Goal: Transaction & Acquisition: Purchase product/service

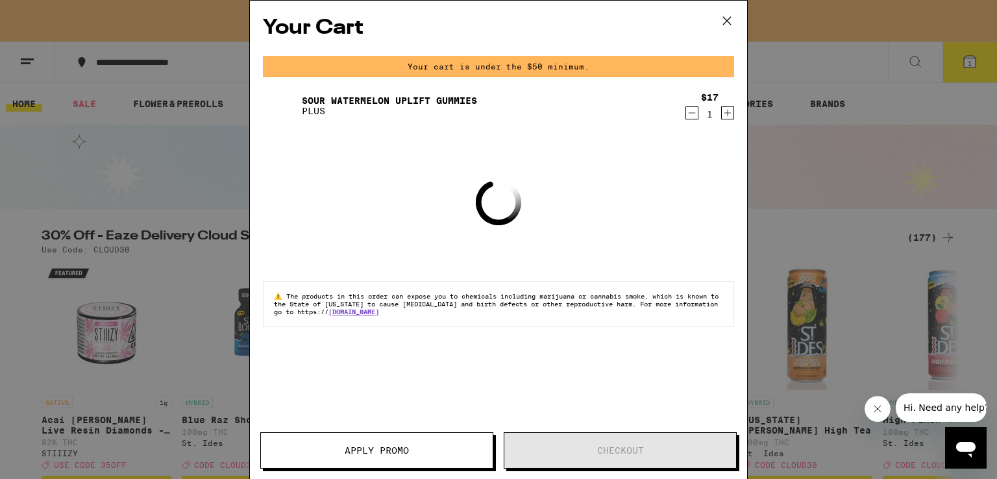
click at [691, 115] on div "$17 1" at bounding box center [710, 105] width 49 height 27
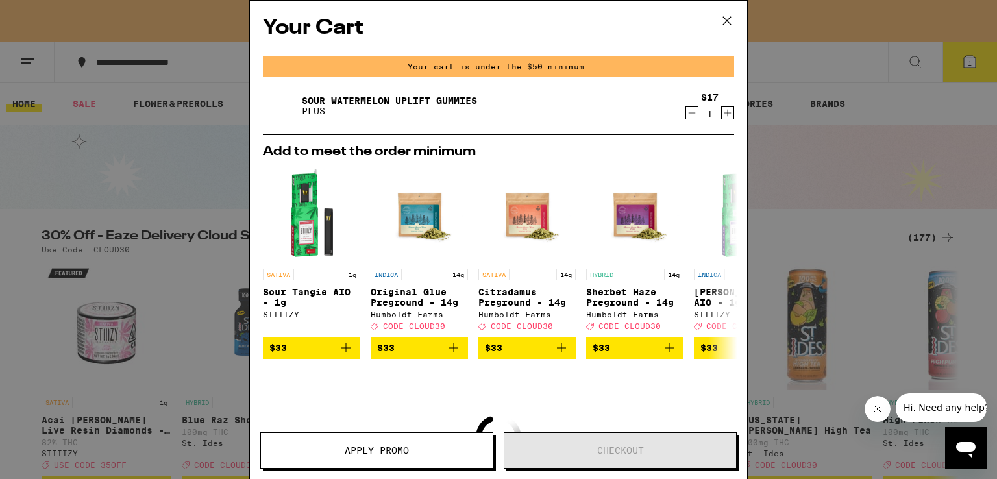
click at [686, 114] on icon "Decrement" at bounding box center [692, 113] width 12 height 16
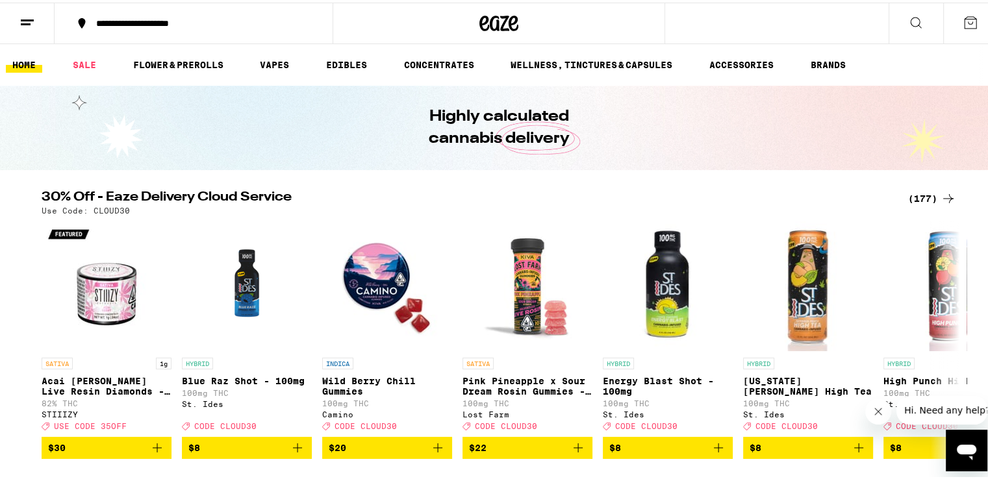
click at [927, 192] on div "(177)" at bounding box center [932, 196] width 48 height 16
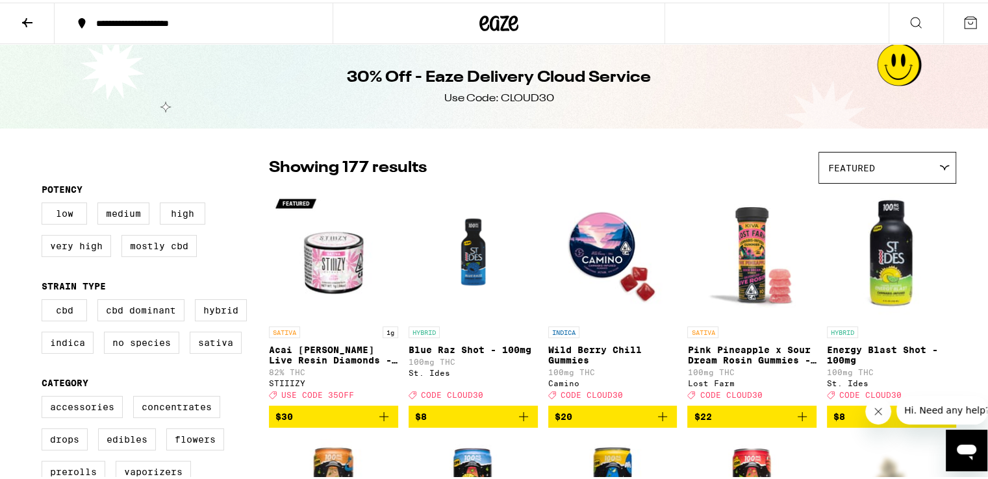
click at [656, 416] on icon "Add to bag" at bounding box center [663, 414] width 16 height 16
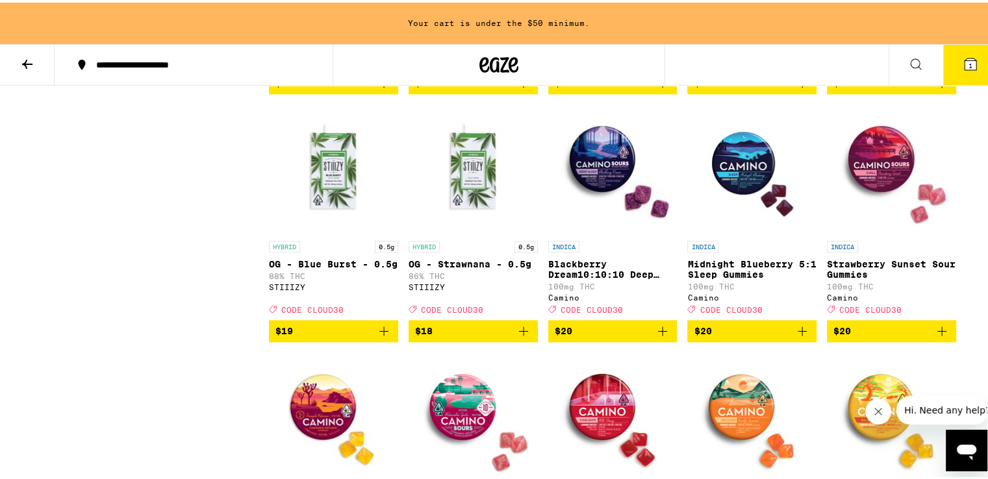
scroll to position [1623, 0]
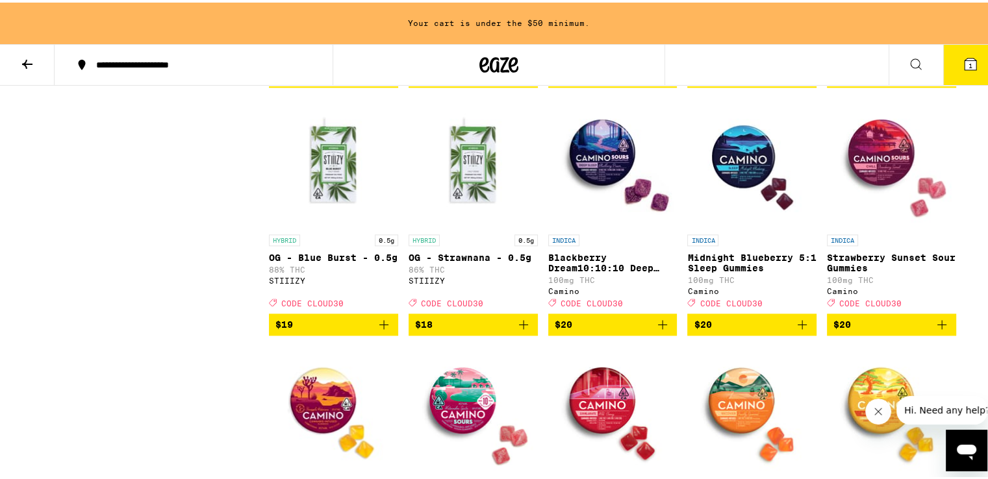
click at [835, 330] on span "$20" at bounding box center [891, 322] width 116 height 16
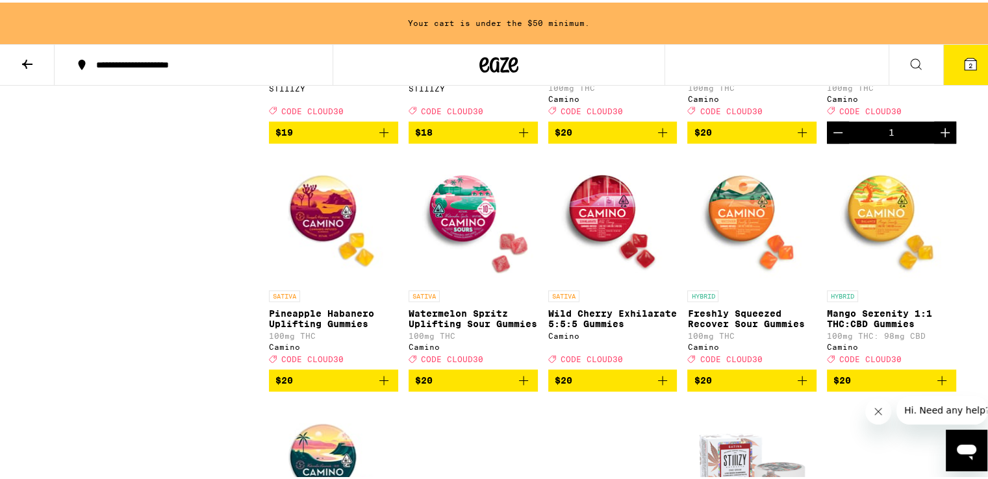
scroll to position [1818, 0]
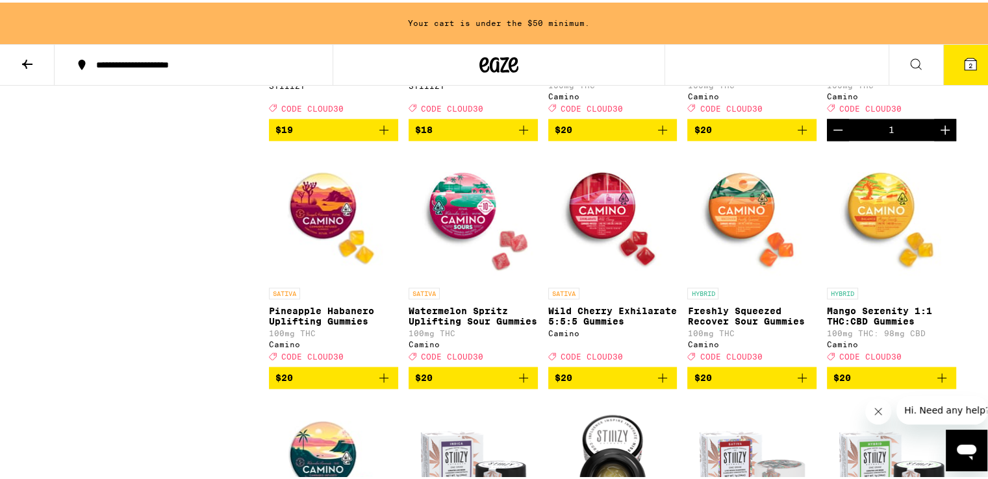
click at [516, 383] on icon "Add to bag" at bounding box center [524, 376] width 16 height 16
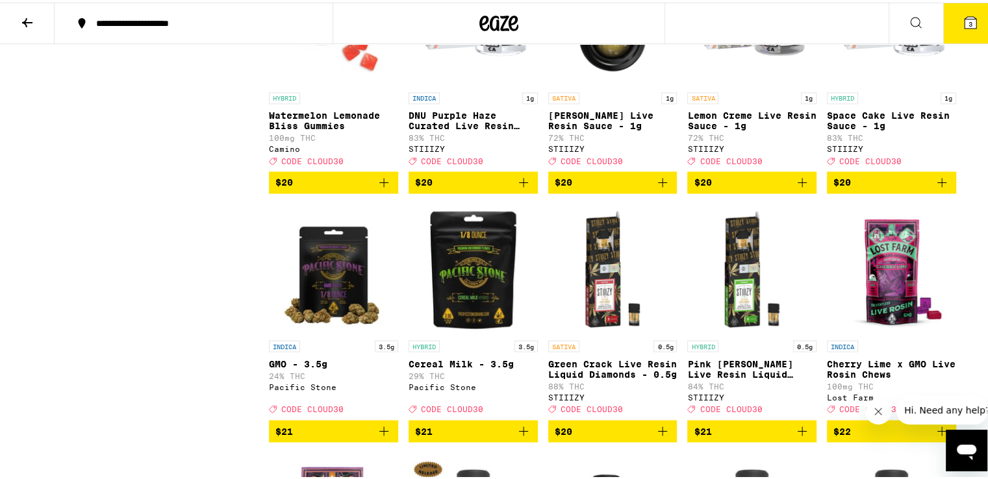
scroll to position [2361, 0]
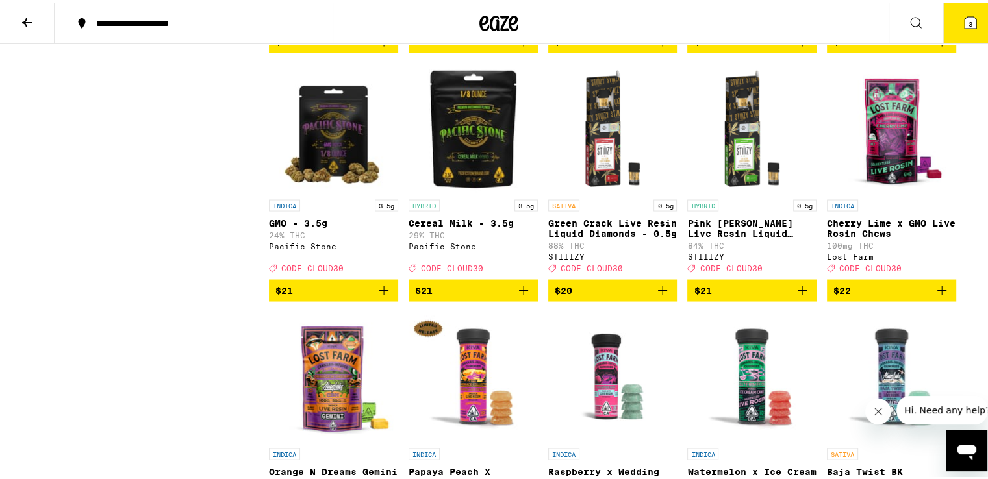
click at [890, 295] on span "$22" at bounding box center [891, 288] width 116 height 16
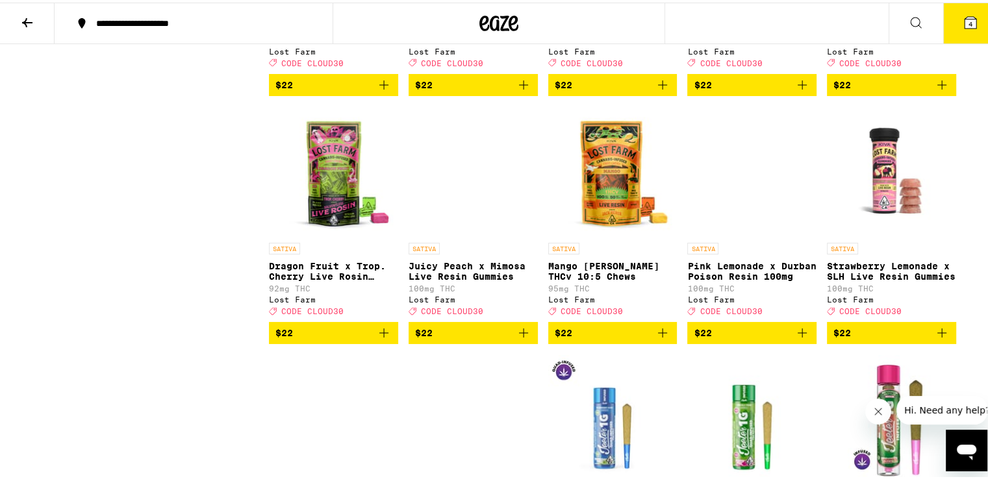
scroll to position [2880, 0]
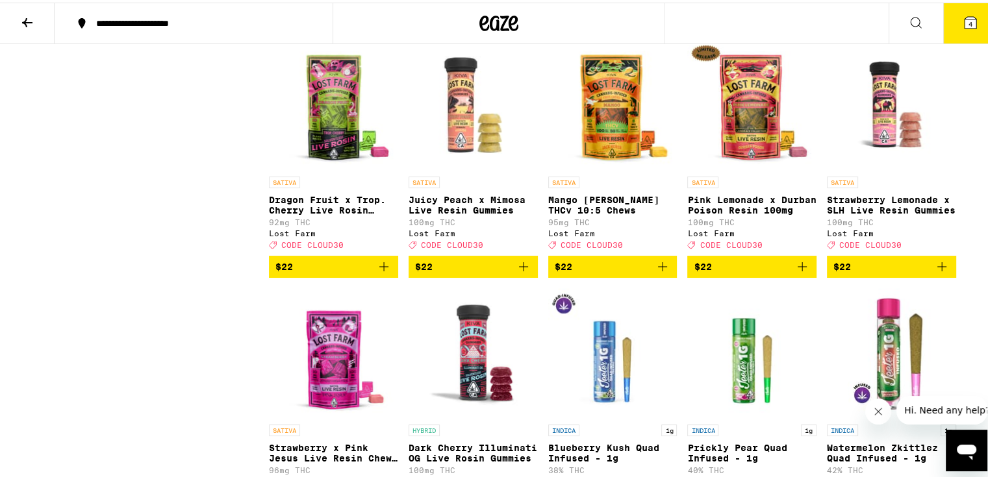
click at [886, 272] on span "$22" at bounding box center [891, 264] width 116 height 16
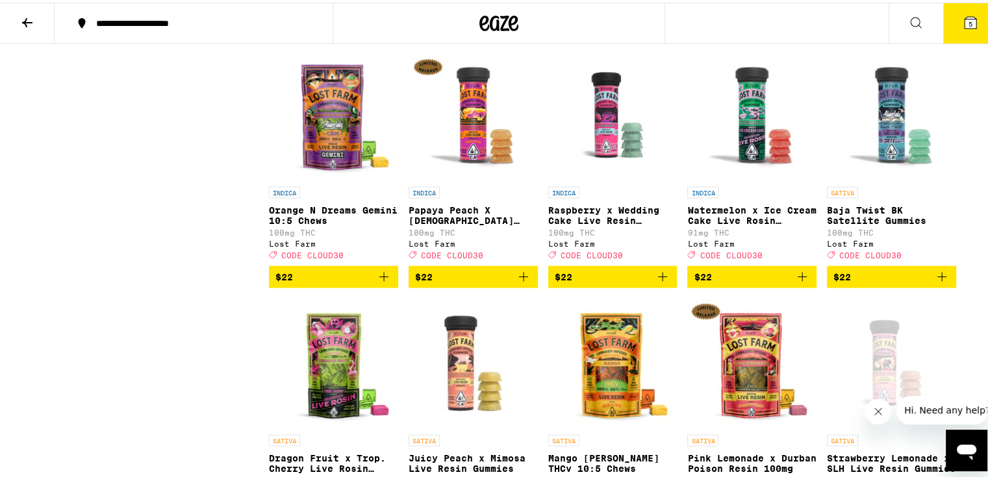
scroll to position [2621, 0]
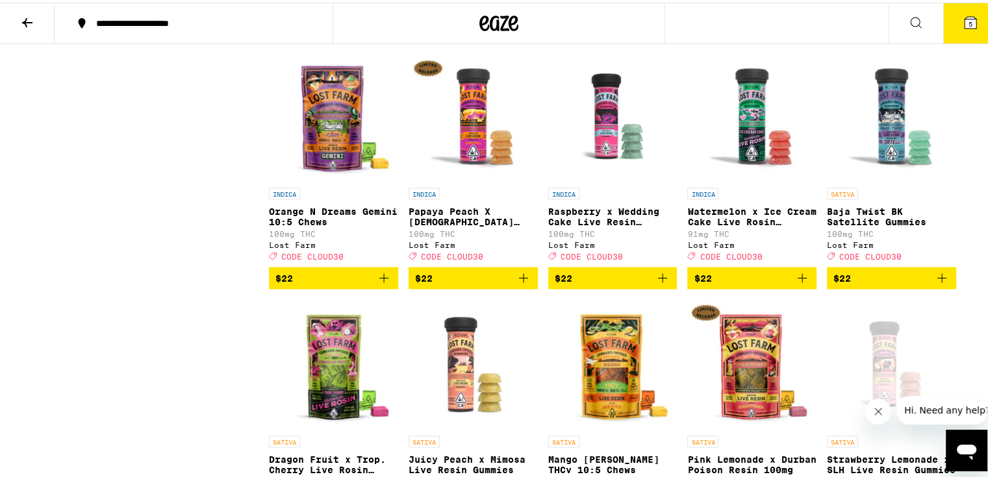
click at [735, 284] on span "$22" at bounding box center [751, 276] width 116 height 16
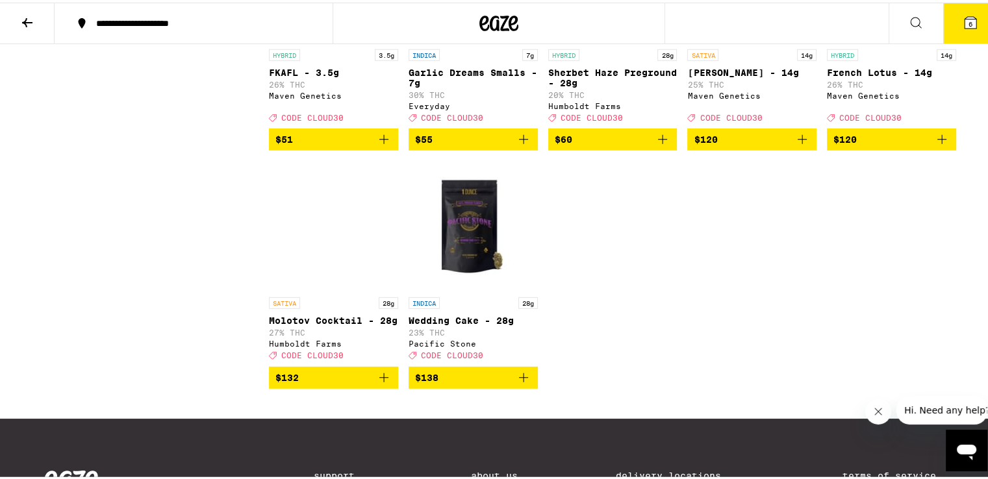
scroll to position [8725, 0]
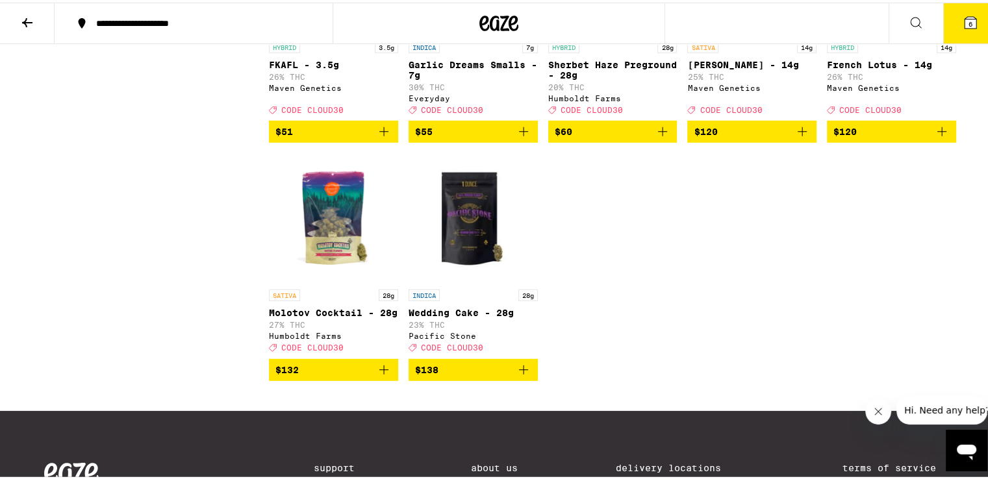
click at [376, 137] on icon "Add to bag" at bounding box center [384, 129] width 16 height 16
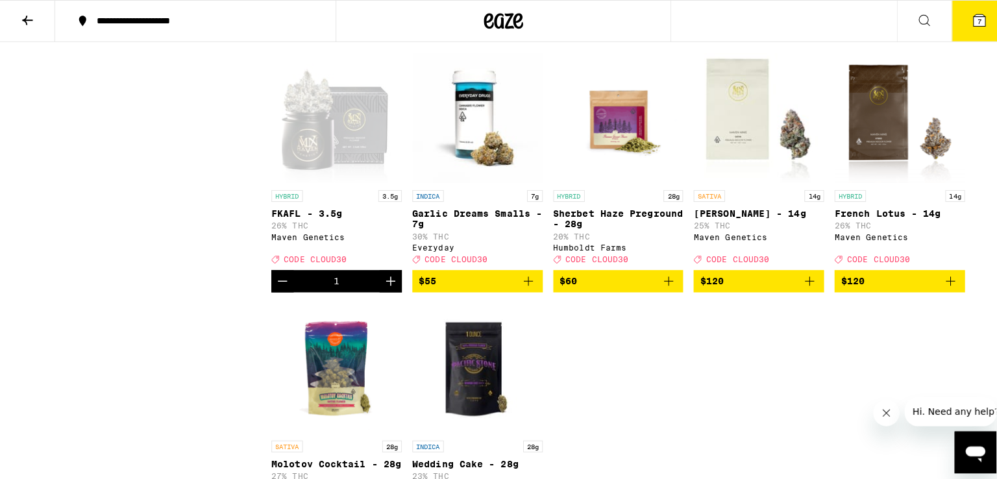
scroll to position [8530, 0]
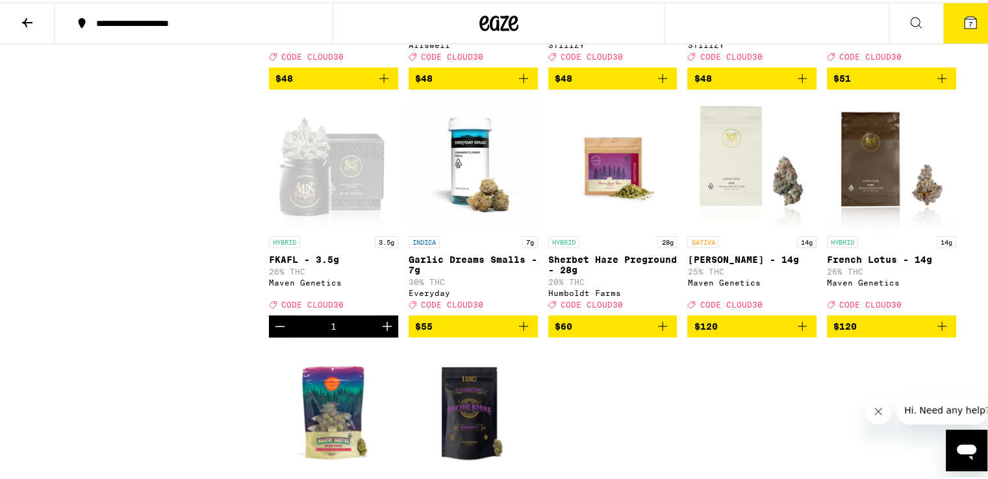
click at [912, 84] on span "$51" at bounding box center [891, 76] width 116 height 16
click at [949, 16] on button "8" at bounding box center [970, 21] width 55 height 40
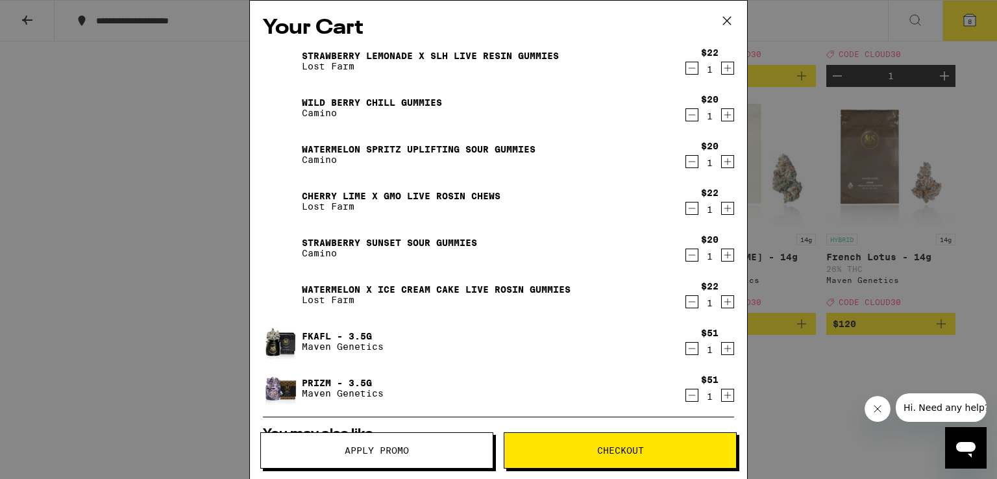
click at [722, 68] on icon "Increment" at bounding box center [728, 68] width 12 height 16
click at [722, 115] on icon "Increment" at bounding box center [728, 115] width 12 height 16
click at [722, 159] on icon "Increment" at bounding box center [728, 162] width 12 height 16
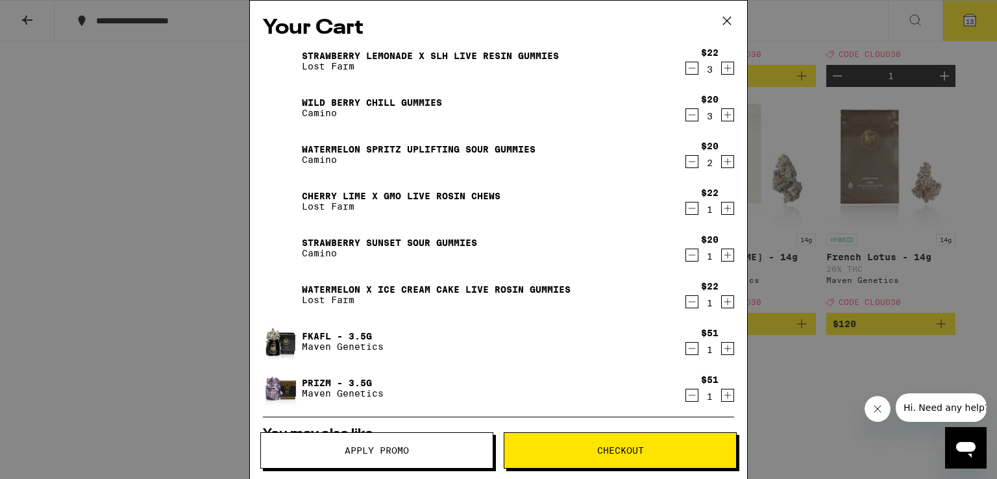
click at [722, 159] on icon "Increment" at bounding box center [728, 162] width 12 height 16
click at [722, 207] on icon "Increment" at bounding box center [728, 209] width 12 height 16
click at [722, 255] on icon "Increment" at bounding box center [728, 255] width 12 height 16
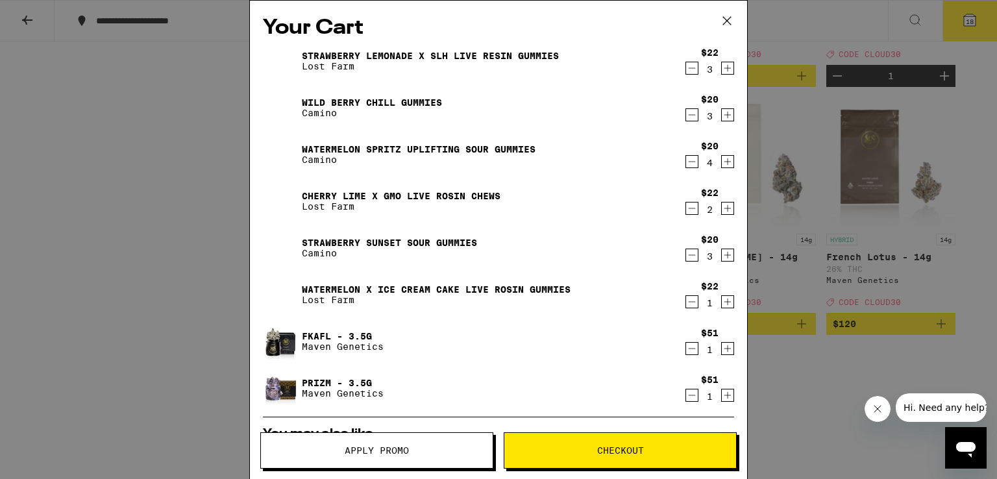
click at [722, 350] on icon "Increment" at bounding box center [728, 349] width 12 height 16
click at [722, 394] on icon "Increment" at bounding box center [728, 396] width 12 height 16
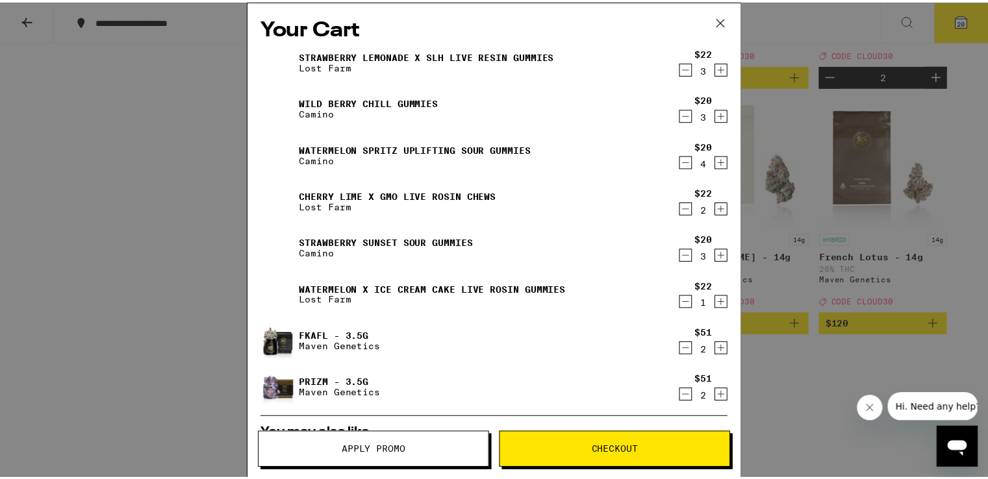
scroll to position [65, 0]
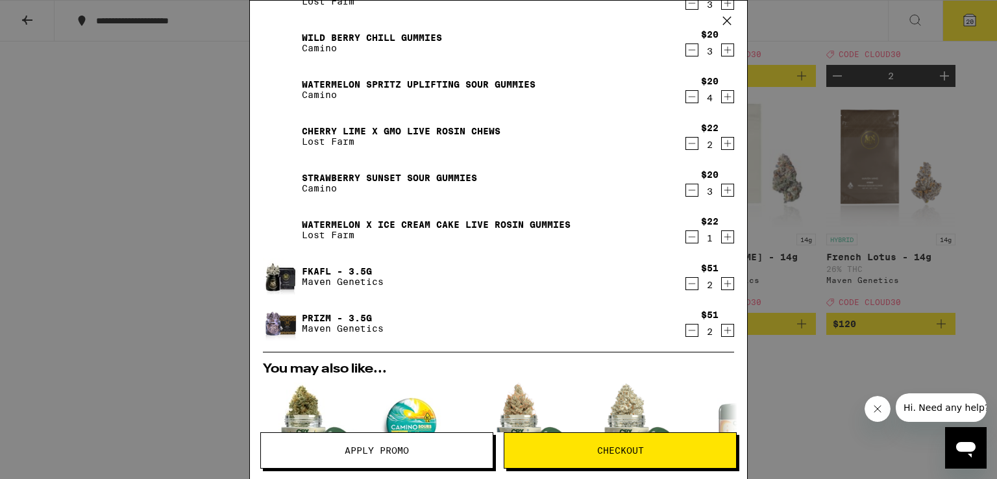
click at [397, 455] on span "Apply Promo" at bounding box center [377, 450] width 64 height 9
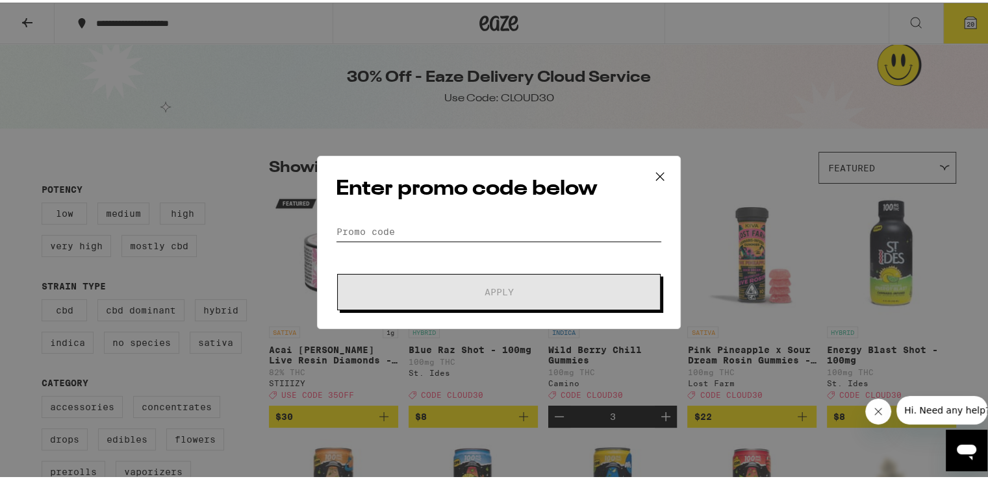
click at [379, 227] on input "Promo Code" at bounding box center [499, 228] width 326 height 19
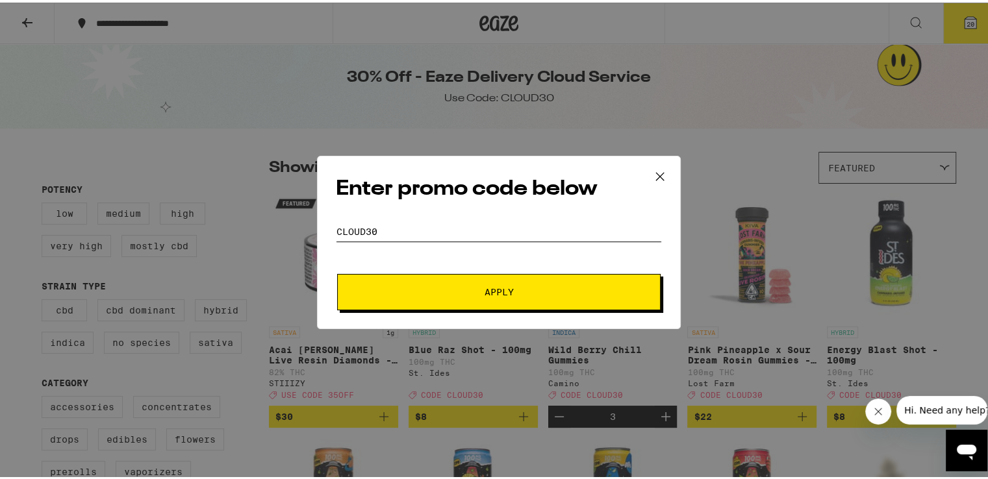
type input "CLOUD30"
click at [479, 279] on button "Apply" at bounding box center [498, 289] width 323 height 36
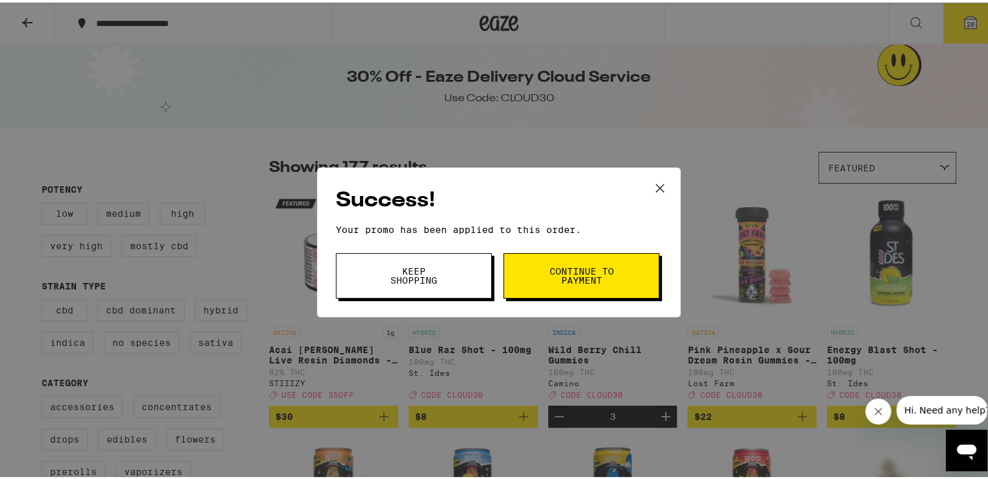
click at [432, 284] on button "Keep Shopping" at bounding box center [414, 273] width 156 height 45
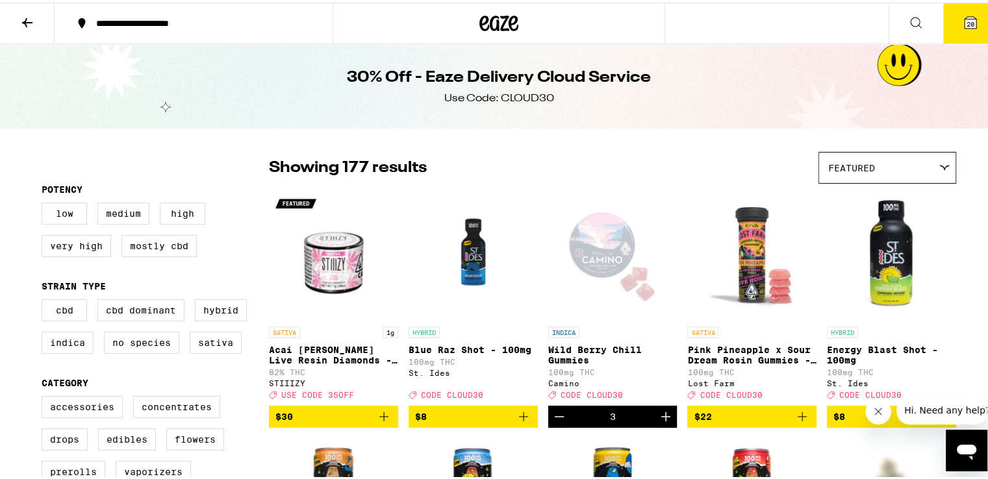
click at [966, 23] on span "20" at bounding box center [970, 22] width 8 height 8
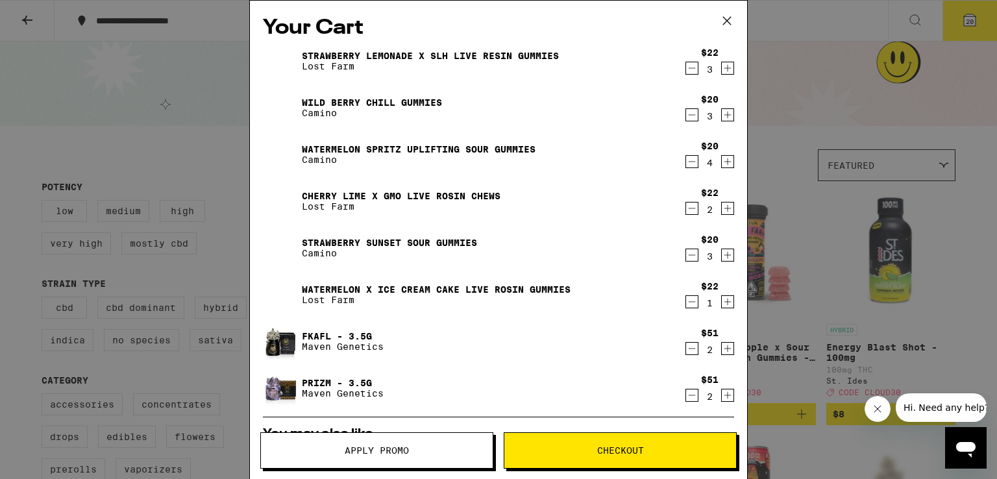
click at [686, 351] on icon "Decrement" at bounding box center [692, 349] width 12 height 16
click at [686, 395] on icon "Decrement" at bounding box center [692, 396] width 12 height 16
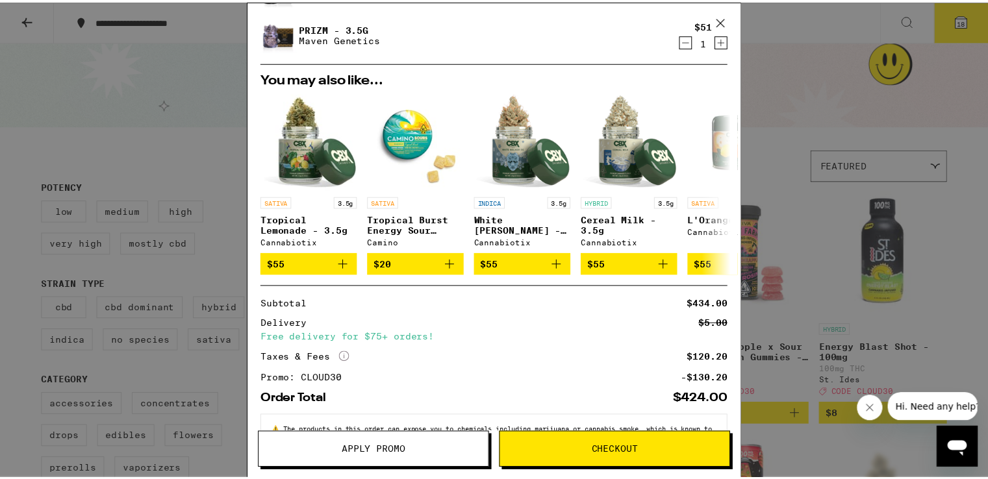
scroll to position [275, 0]
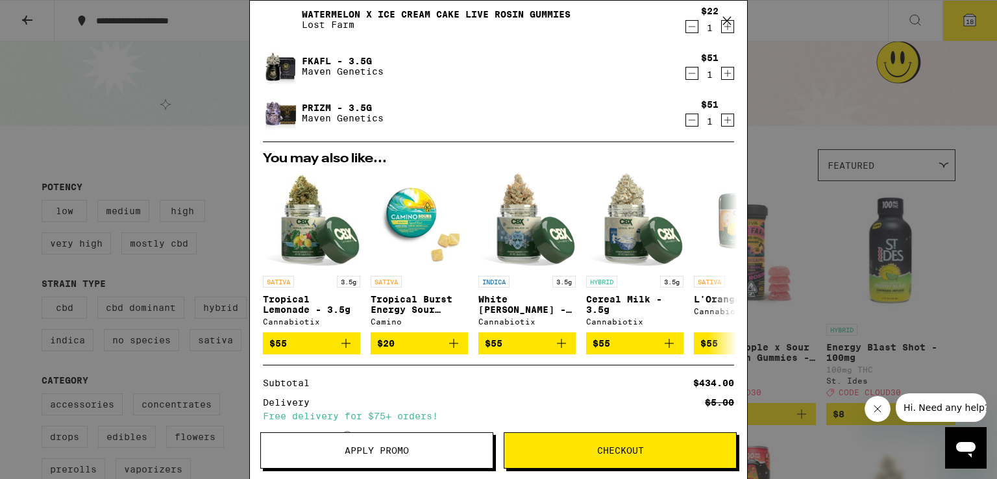
click at [144, 153] on div "Your Cart Strawberry Lemonade x SLH Live Resin Gummies Lost Farm $22 3 Wild [PE…" at bounding box center [498, 239] width 997 height 479
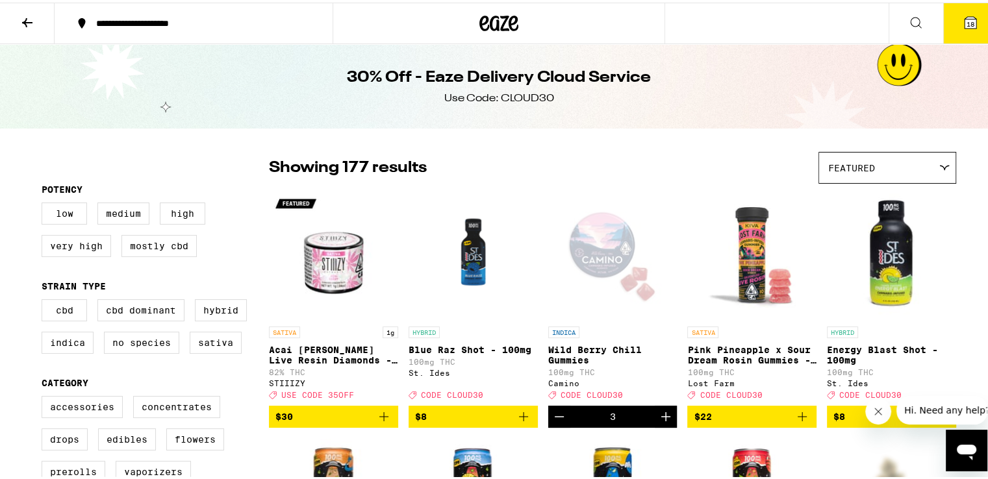
click at [29, 18] on icon at bounding box center [27, 20] width 16 height 16
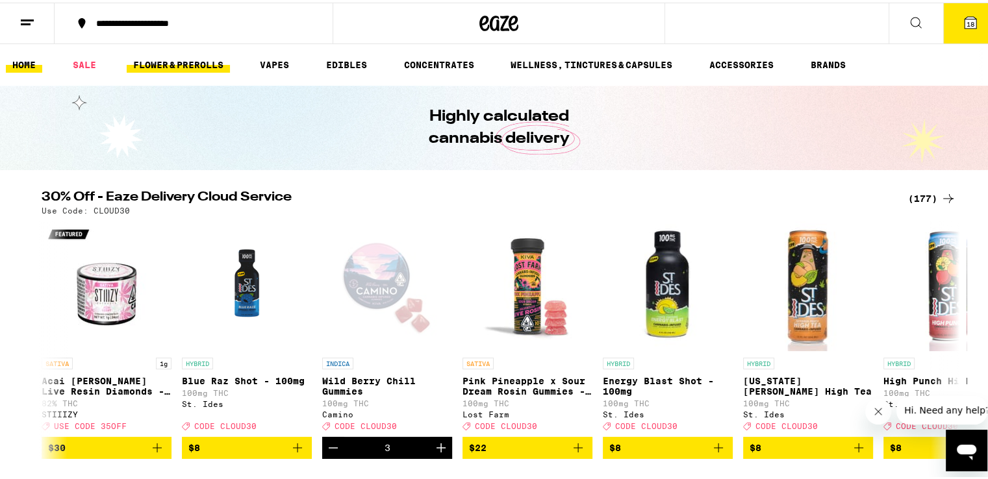
click at [198, 62] on link "FLOWER & PREROLLS" at bounding box center [178, 63] width 103 height 16
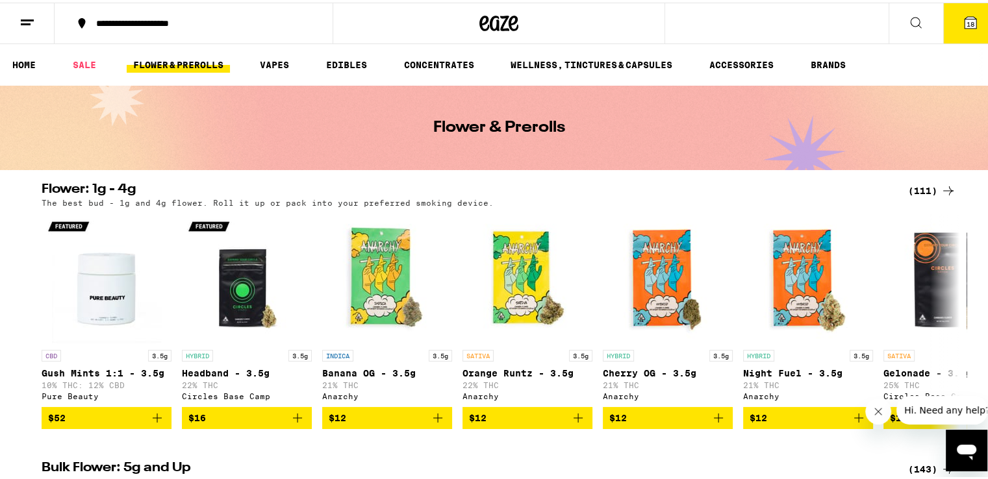
click at [913, 186] on div "(111)" at bounding box center [932, 189] width 48 height 16
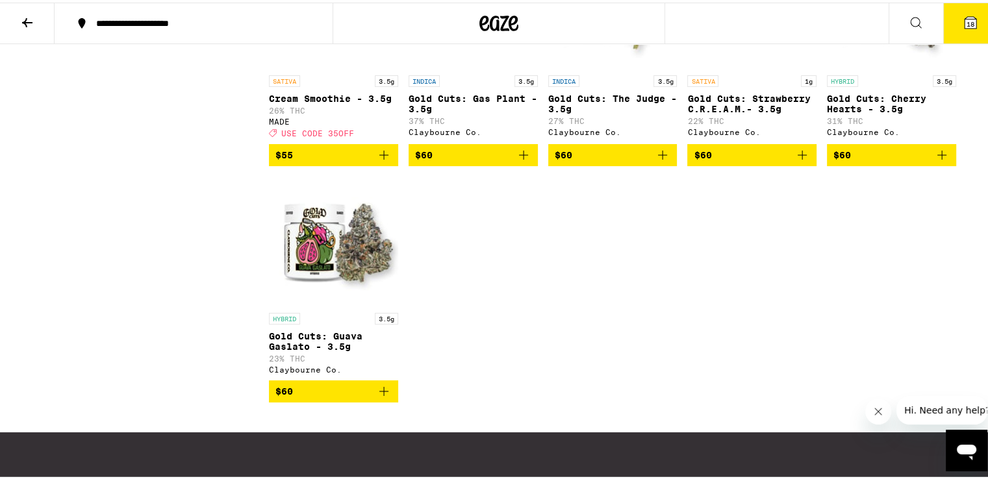
scroll to position [5142, 0]
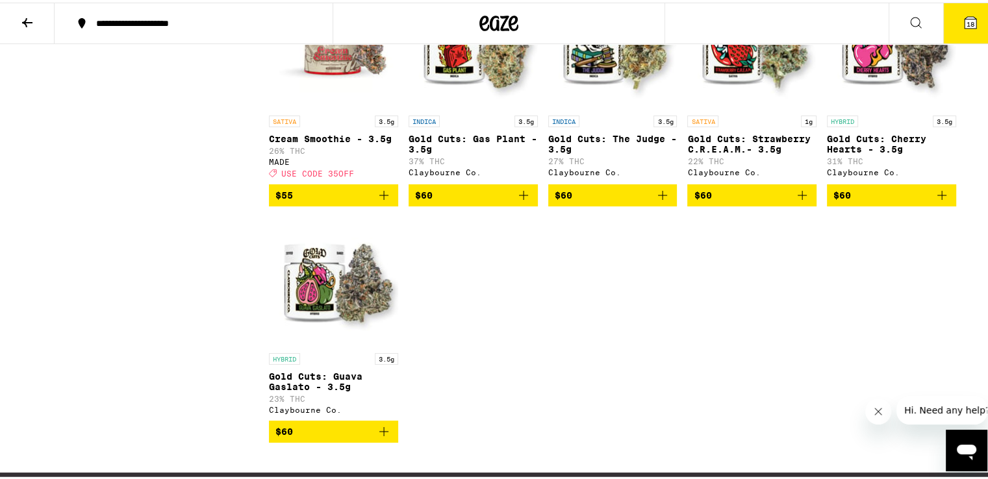
click at [488, 201] on span "$60" at bounding box center [473, 193] width 116 height 16
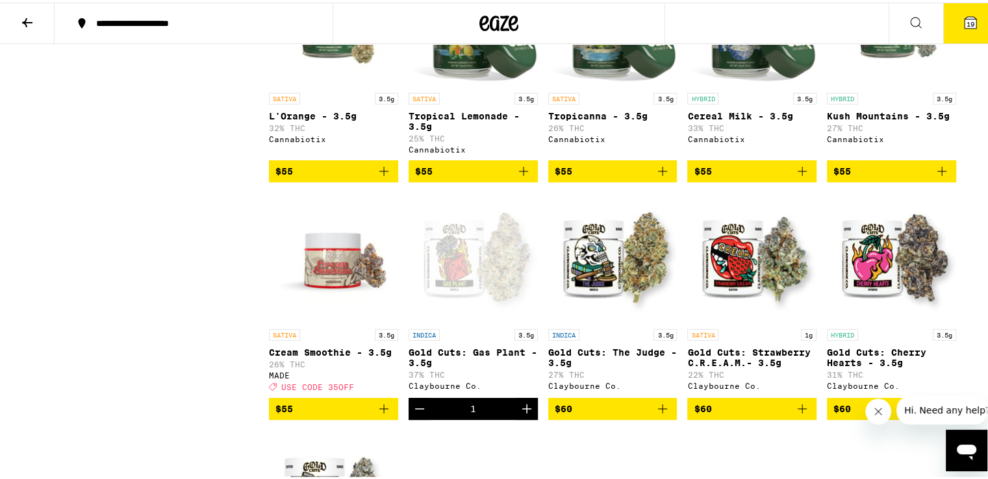
scroll to position [4882, 0]
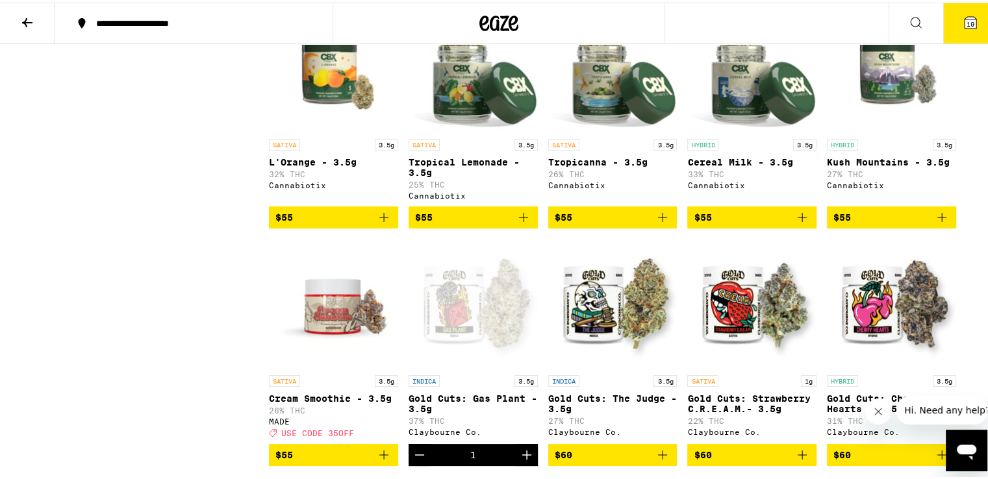
click at [755, 223] on span "$55" at bounding box center [751, 215] width 116 height 16
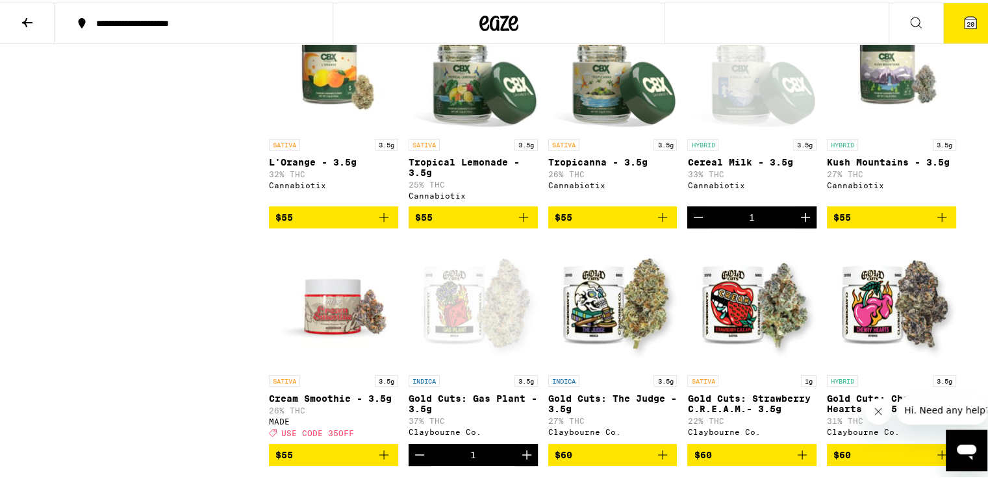
click at [376, 223] on icon "Add to bag" at bounding box center [384, 215] width 16 height 16
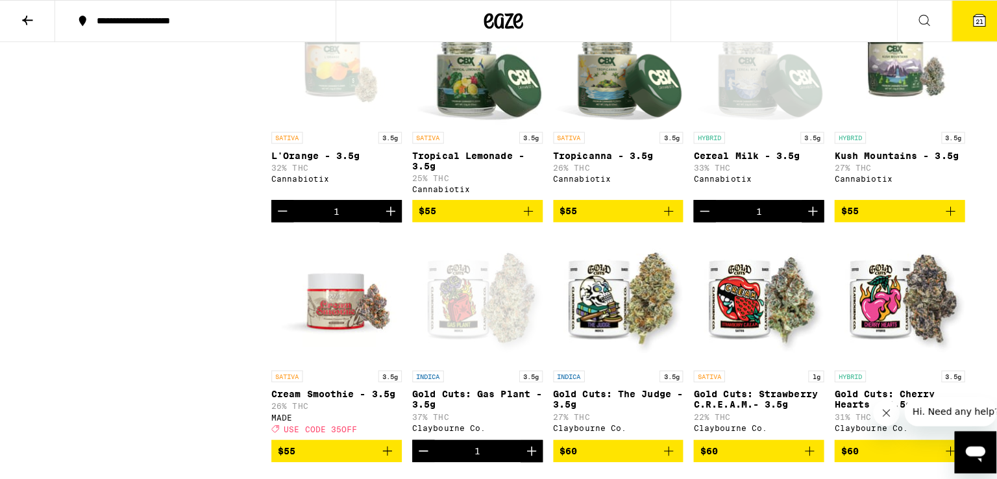
scroll to position [4947, 0]
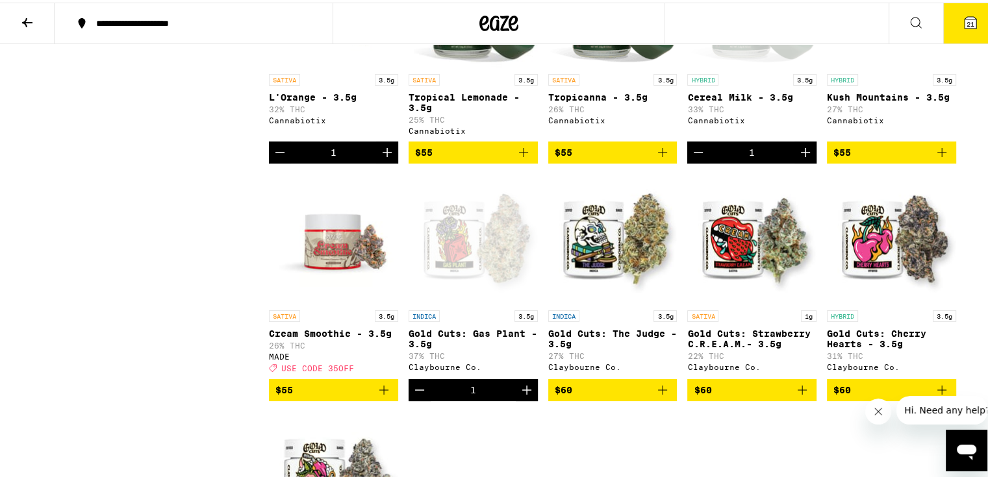
click at [962, 21] on icon at bounding box center [970, 20] width 16 height 16
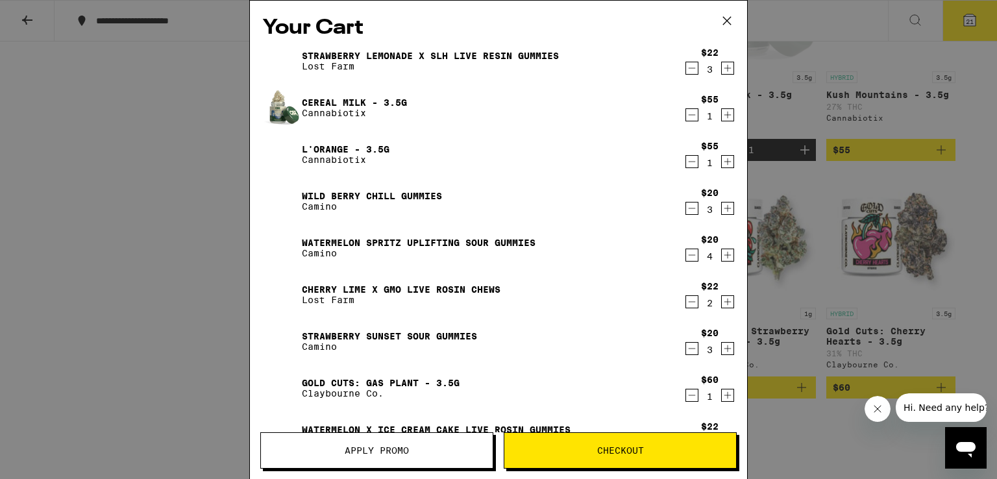
click at [722, 118] on icon "Increment" at bounding box center [728, 115] width 12 height 16
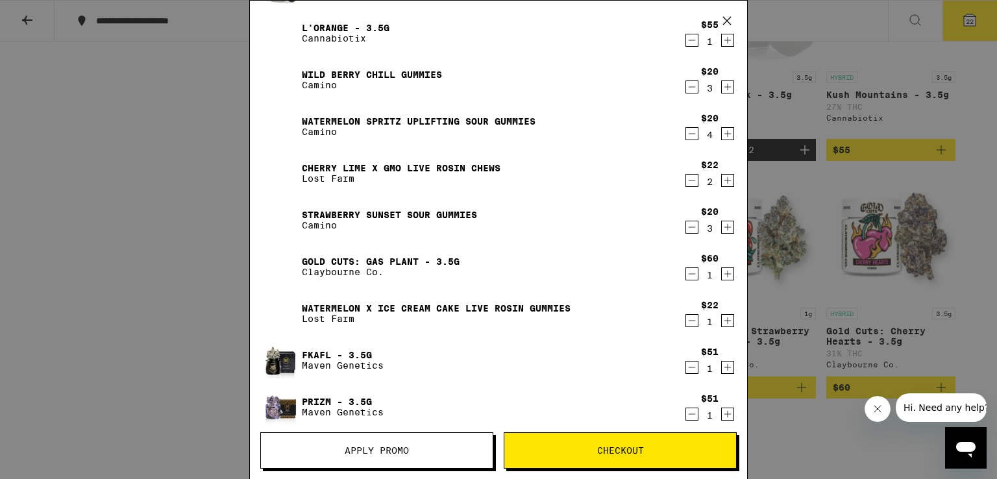
scroll to position [91, 0]
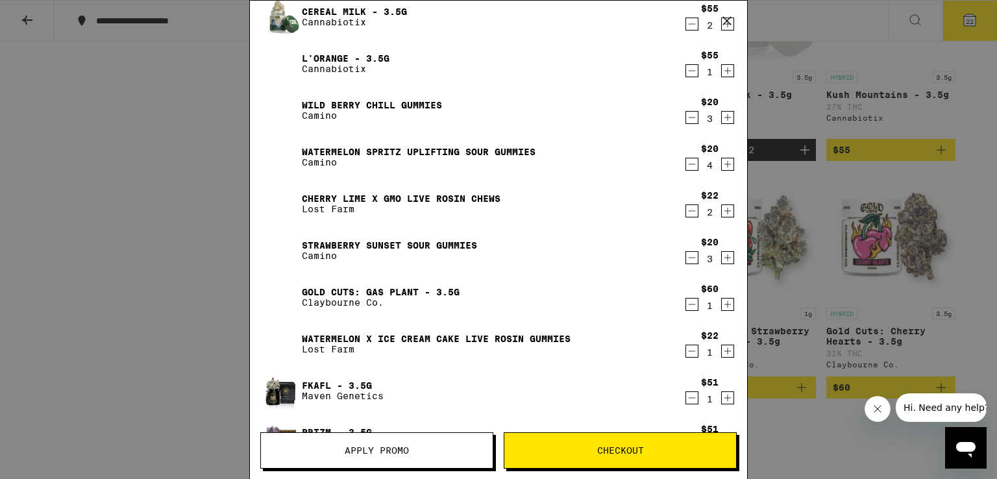
click at [686, 165] on icon "Decrement" at bounding box center [692, 164] width 12 height 16
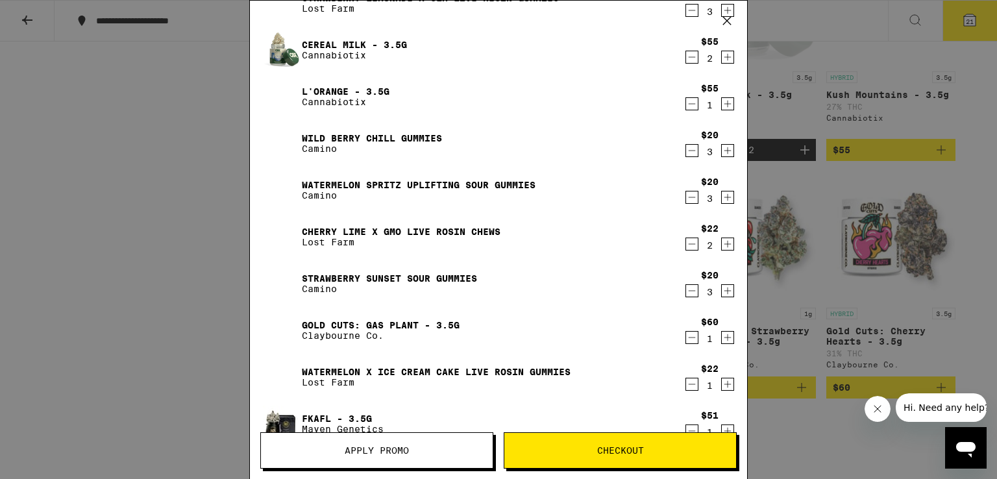
scroll to position [0, 0]
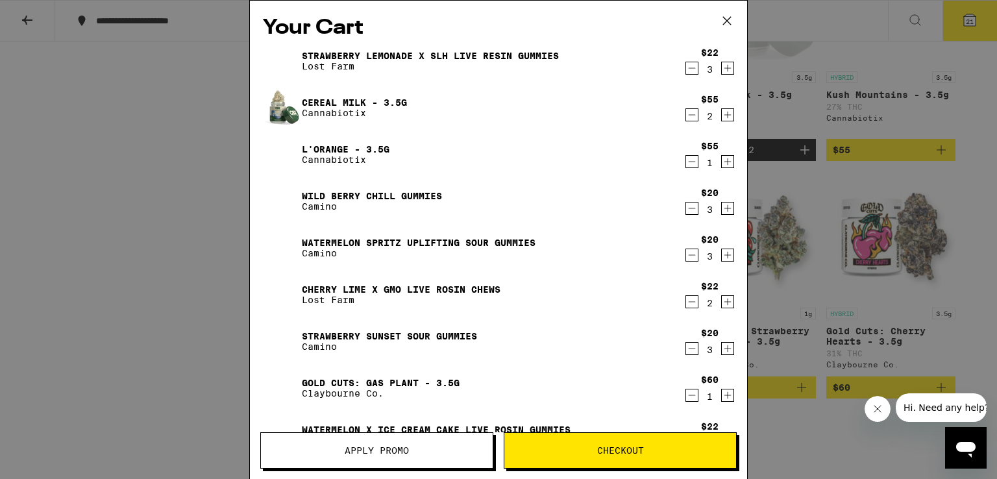
click at [686, 118] on icon "Decrement" at bounding box center [692, 115] width 12 height 16
click at [688, 70] on icon "Decrement" at bounding box center [692, 68] width 12 height 16
click at [686, 258] on icon "Decrement" at bounding box center [692, 255] width 12 height 16
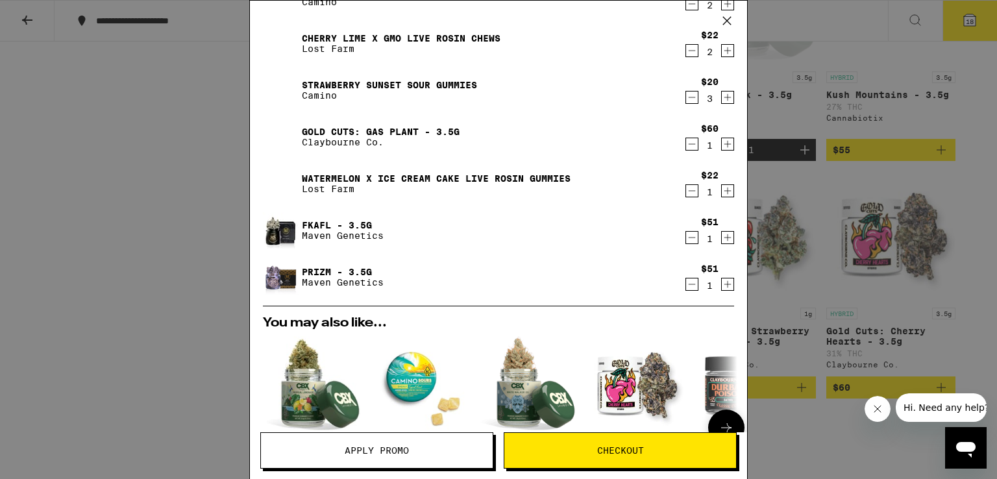
scroll to position [195, 0]
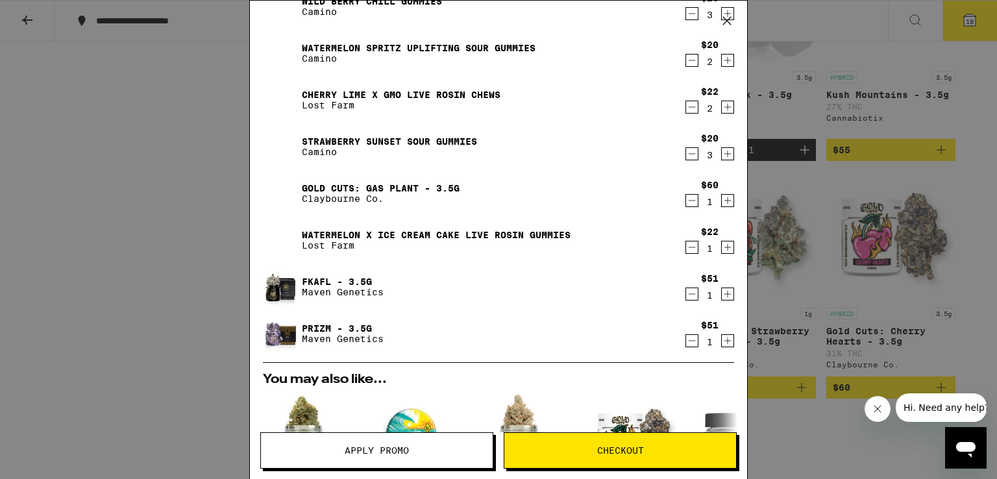
click at [686, 245] on icon "Decrement" at bounding box center [692, 248] width 12 height 16
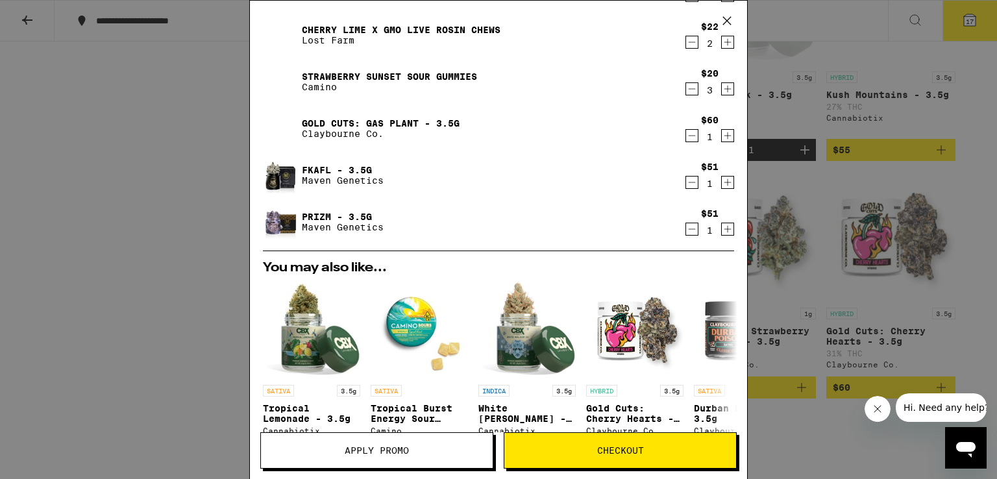
scroll to position [499, 0]
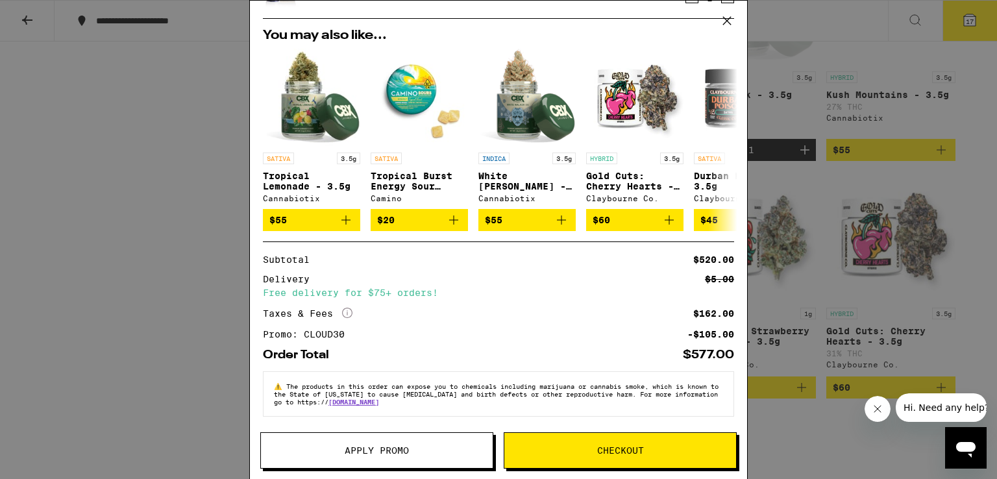
click at [629, 446] on span "Checkout" at bounding box center [620, 450] width 47 height 9
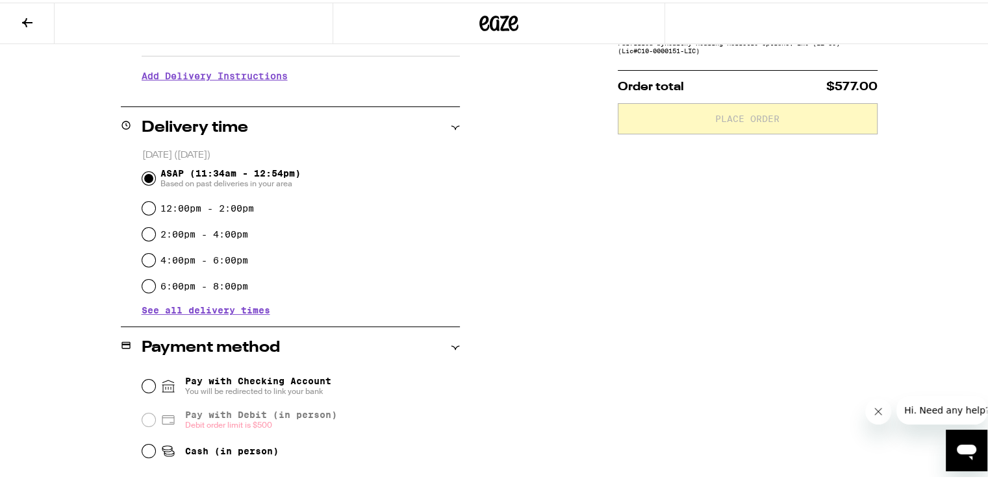
scroll to position [260, 0]
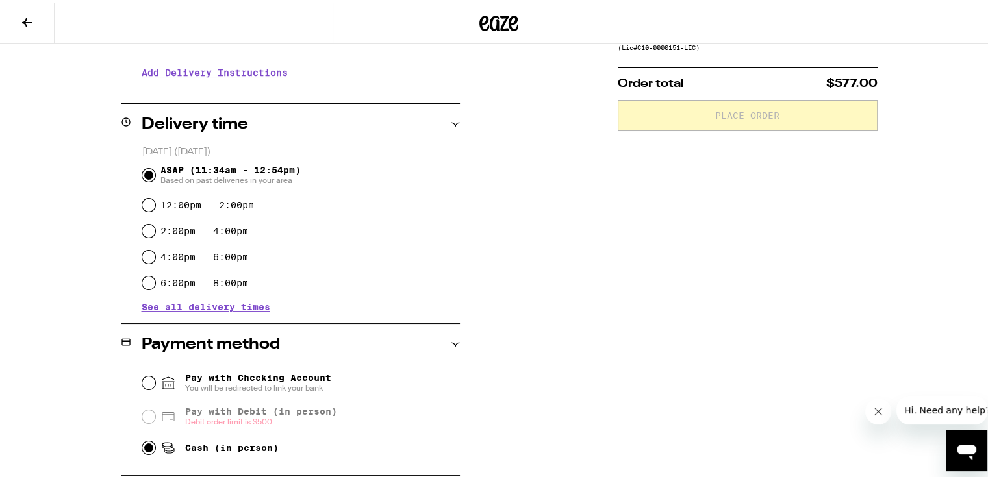
click at [149, 449] on input "Cash (in person)" at bounding box center [148, 445] width 13 height 13
radio input "true"
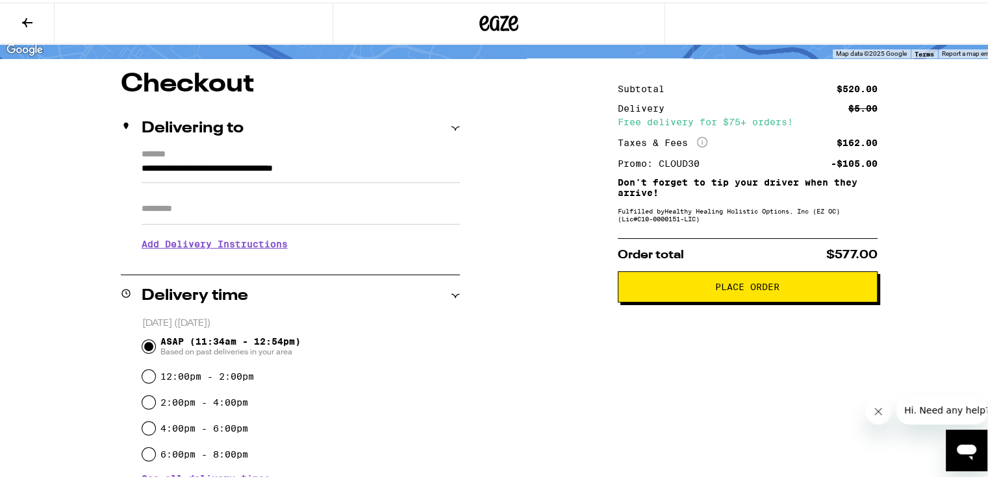
scroll to position [65, 0]
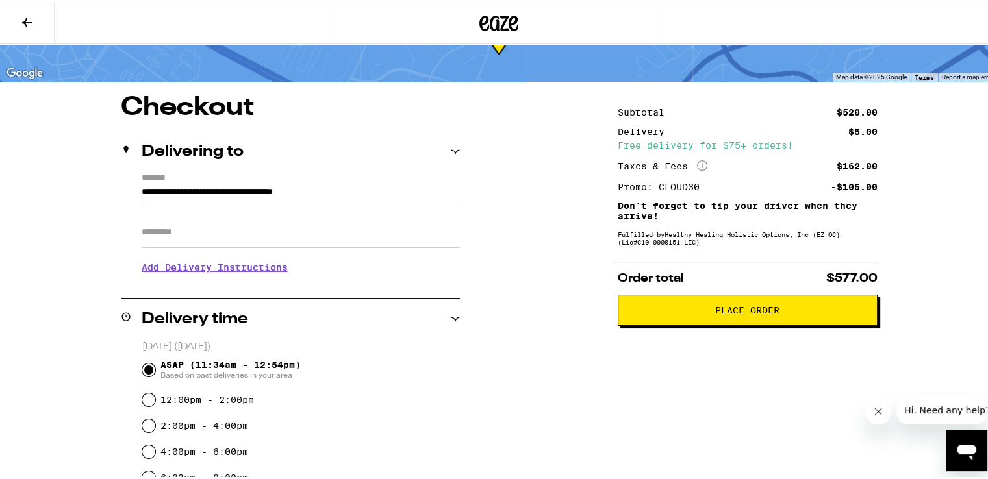
click at [738, 317] on button "Place Order" at bounding box center [748, 307] width 260 height 31
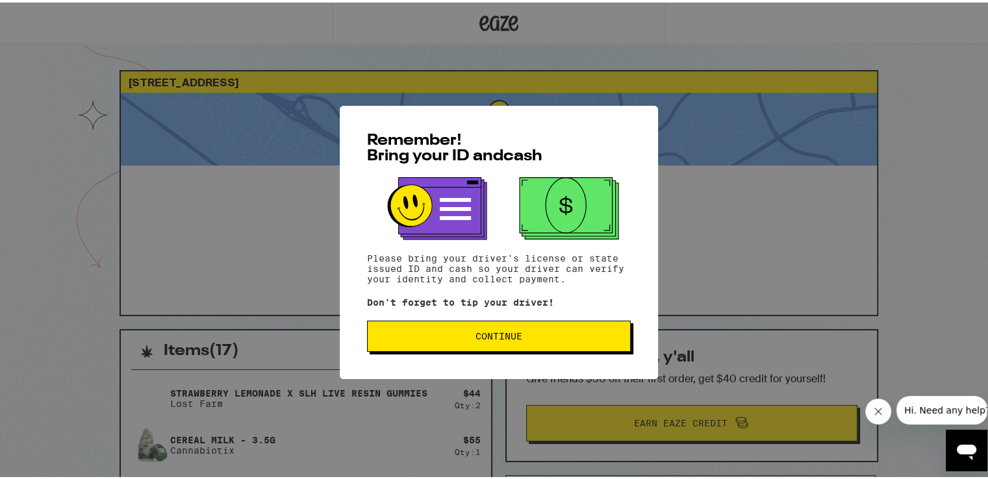
click at [516, 336] on span "Continue" at bounding box center [498, 333] width 47 height 9
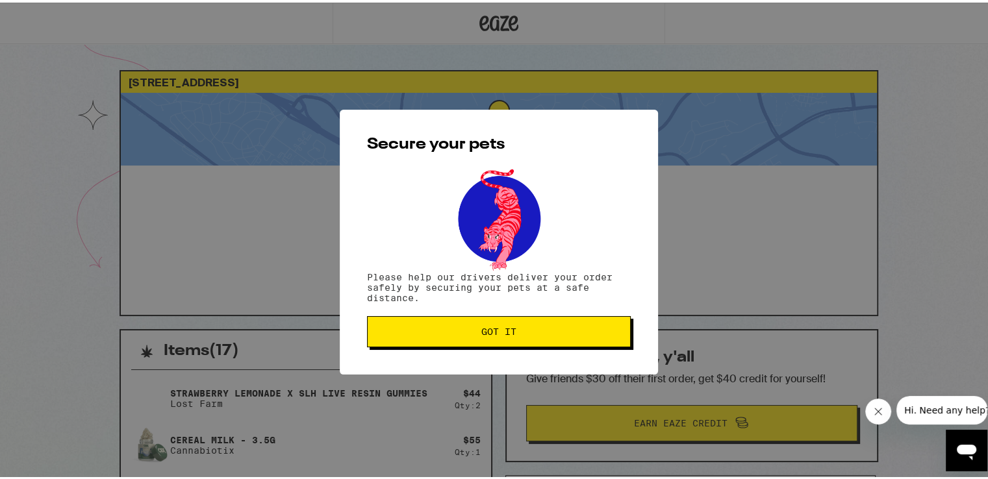
click at [516, 336] on button "Got it" at bounding box center [499, 329] width 264 height 31
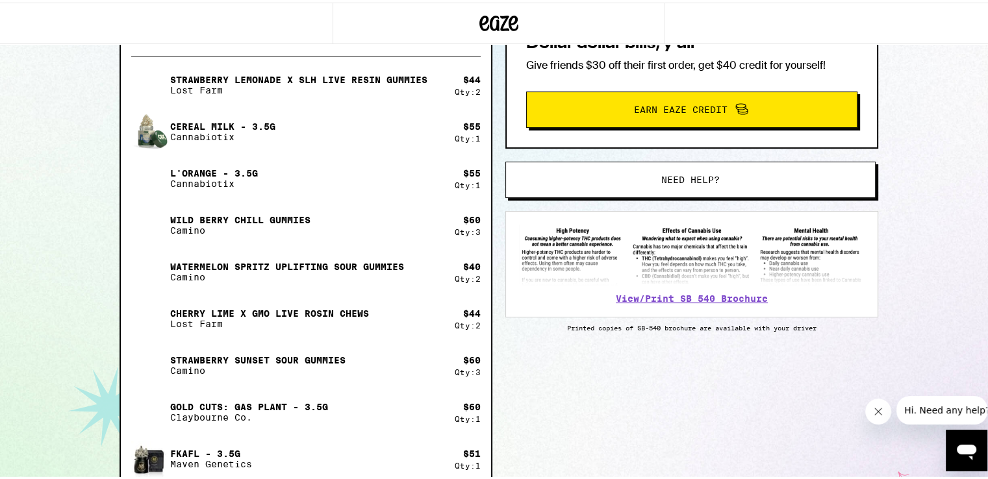
scroll to position [306, 0]
